Goal: Information Seeking & Learning: Learn about a topic

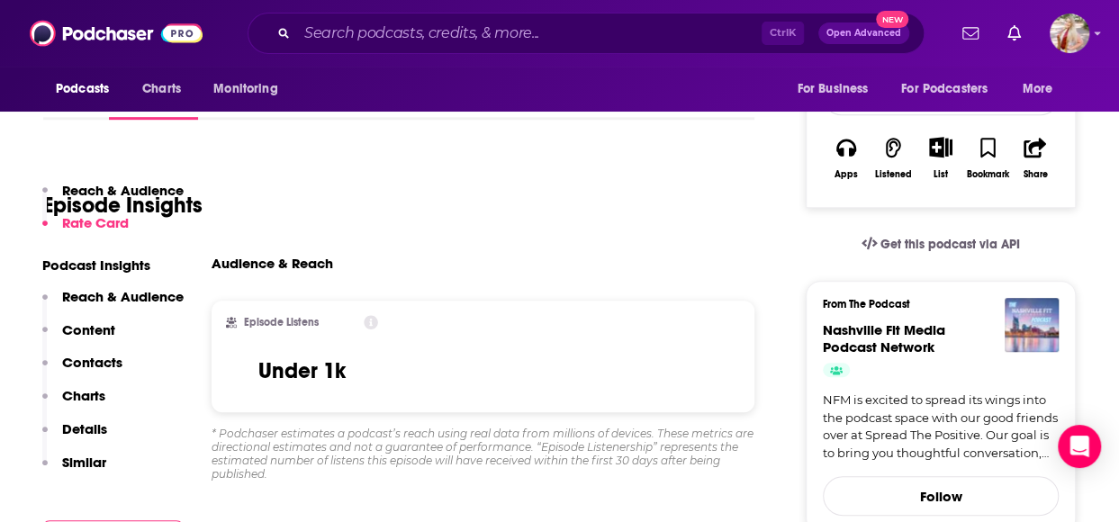
scroll to position [353, 0]
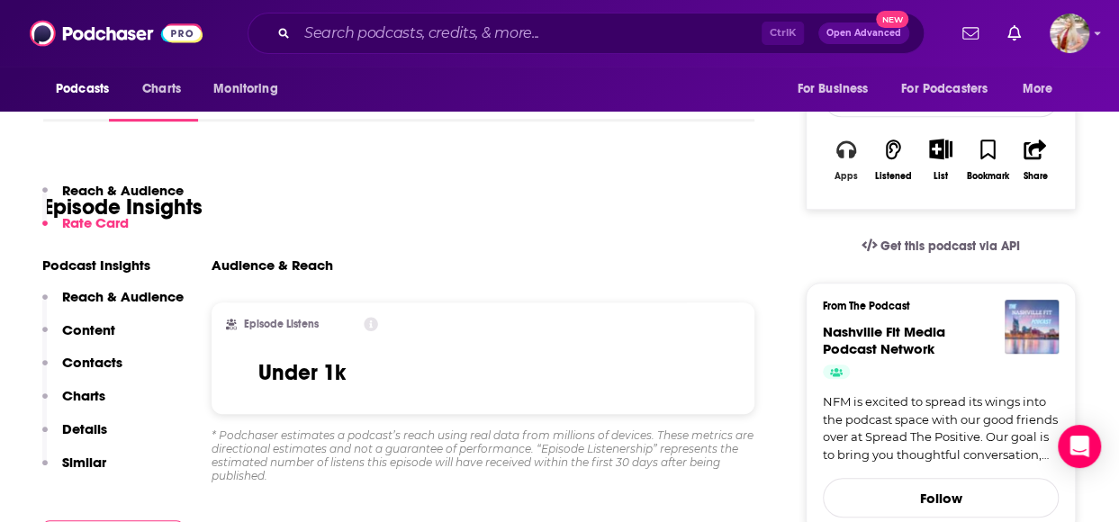
click at [852, 158] on button "Apps" at bounding box center [846, 160] width 47 height 66
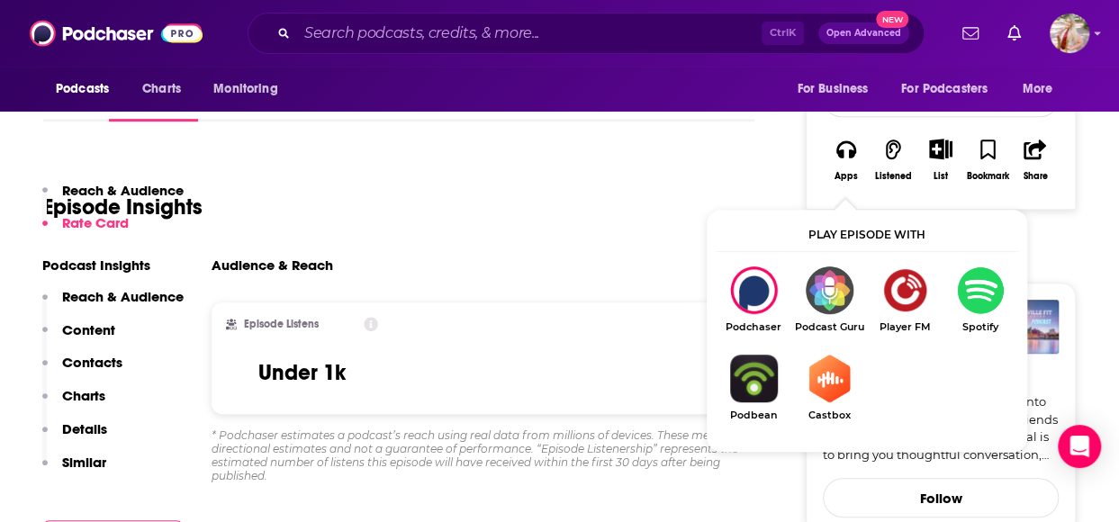
click at [956, 296] on img "Show Listen On dropdown" at bounding box center [980, 290] width 76 height 48
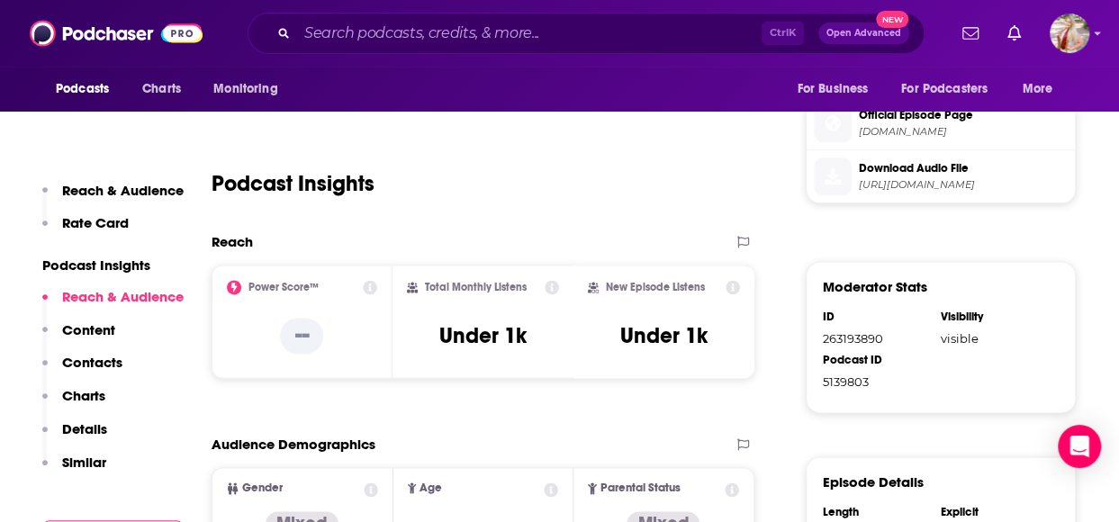
scroll to position [1027, 0]
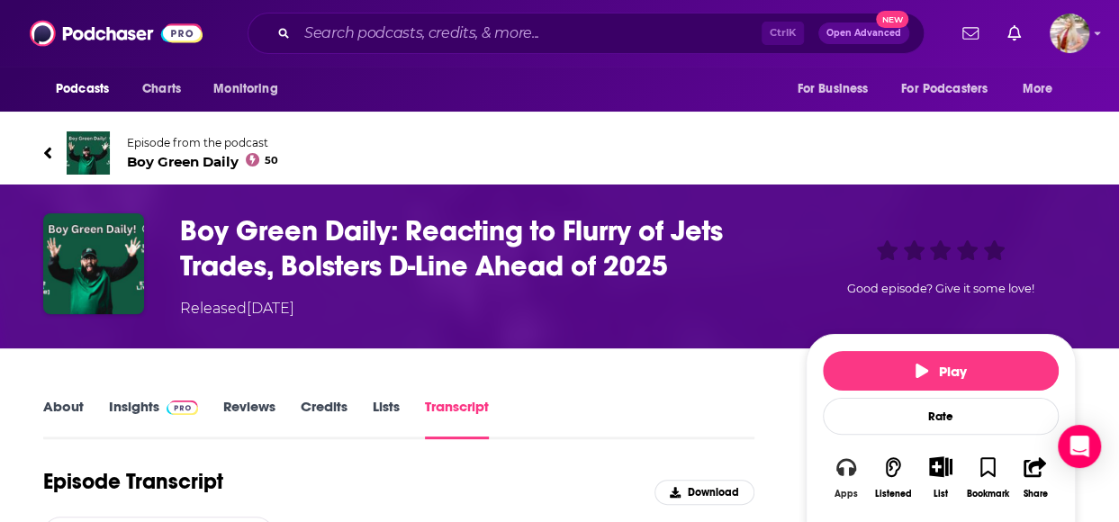
click at [852, 482] on button "Apps" at bounding box center [846, 478] width 47 height 66
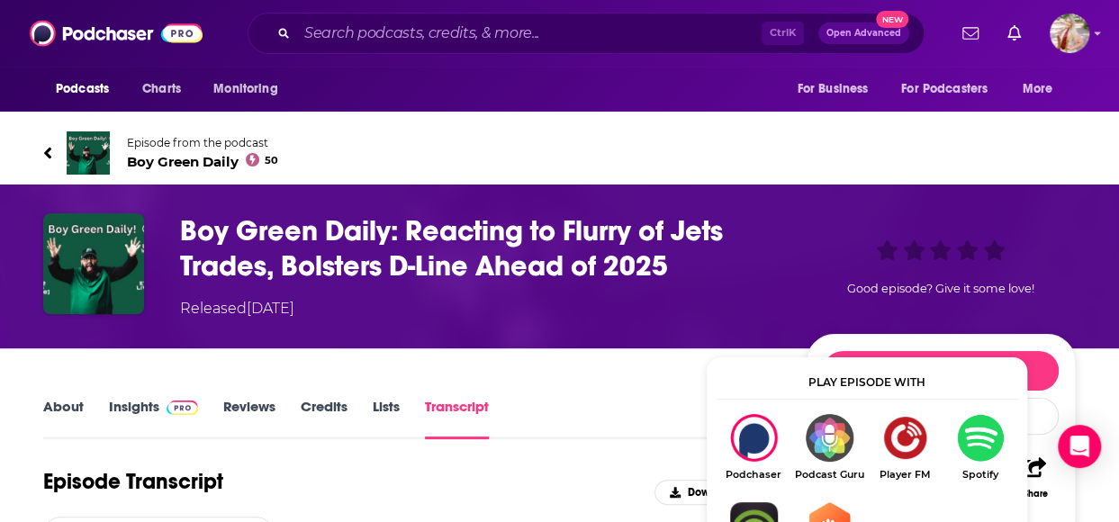
click at [959, 430] on img "Show Listen On dropdown" at bounding box center [980, 438] width 76 height 48
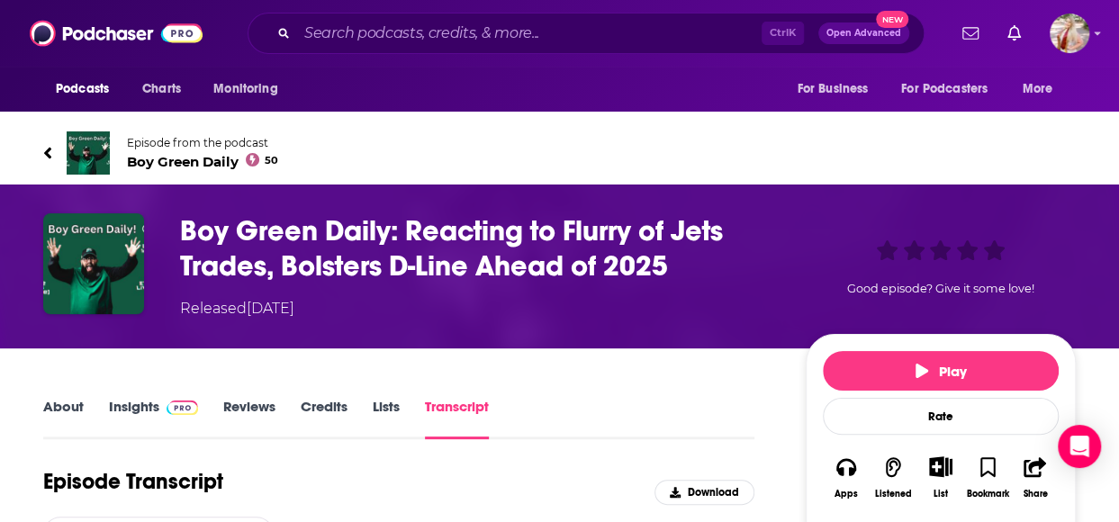
click at [147, 411] on link "Insights" at bounding box center [153, 418] width 89 height 41
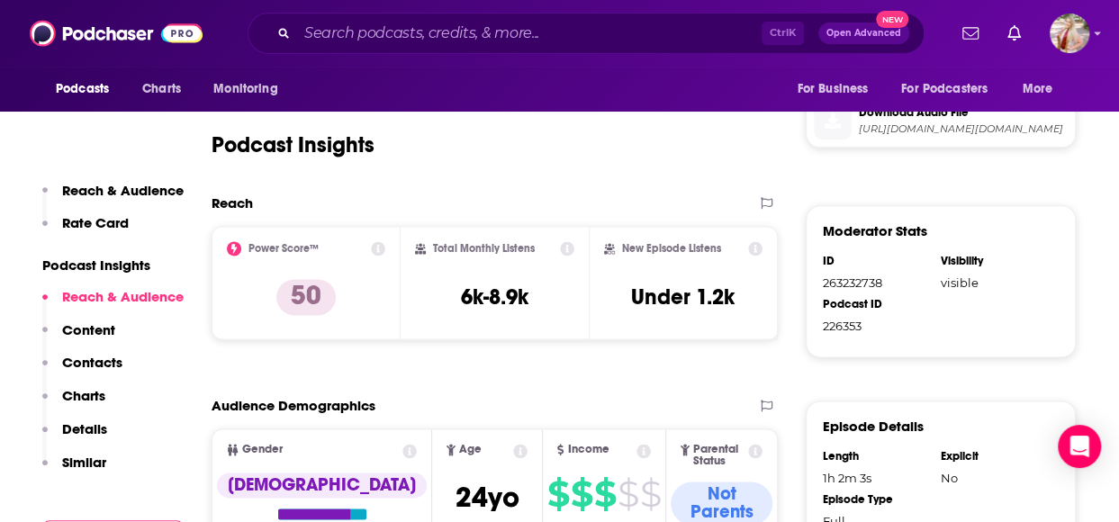
scroll to position [1032, 0]
